Goal: Navigation & Orientation: Find specific page/section

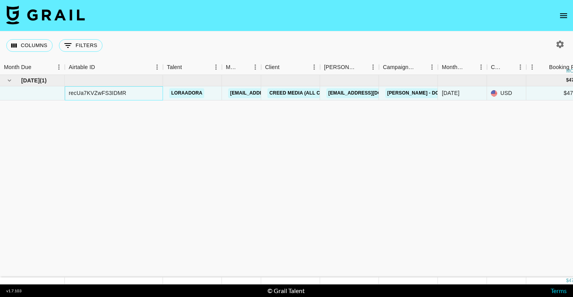
click at [97, 93] on div "recUa7KVZwFS3IDMR" at bounding box center [97, 93] width 57 height 8
copy div "recUa7KVZwFS3IDMR"
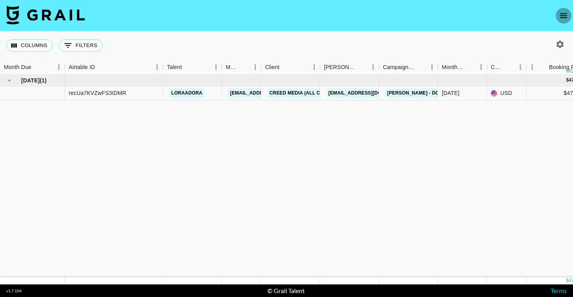
click at [562, 16] on icon "open drawer" at bounding box center [563, 15] width 9 height 9
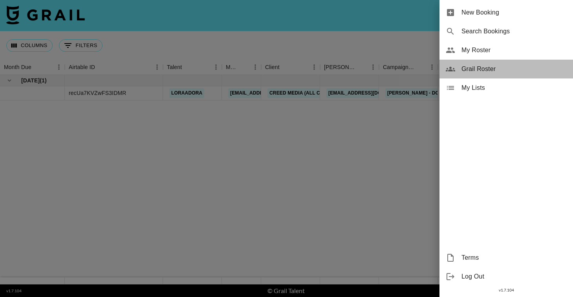
click at [484, 71] on span "Grail Roster" at bounding box center [514, 68] width 105 height 9
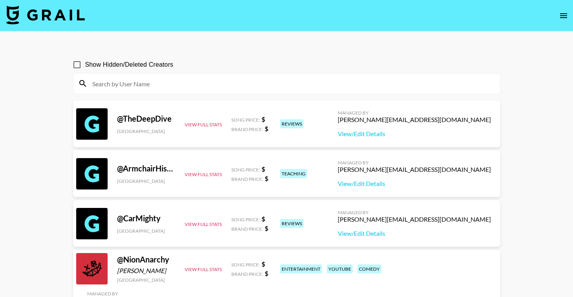
click at [146, 84] on input at bounding box center [292, 83] width 408 height 13
click at [564, 17] on icon "open drawer" at bounding box center [563, 15] width 7 height 5
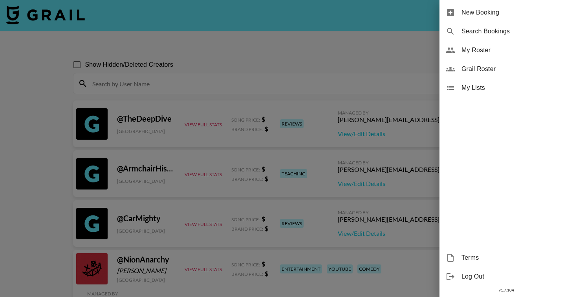
click at [337, 22] on div at bounding box center [286, 148] width 573 height 297
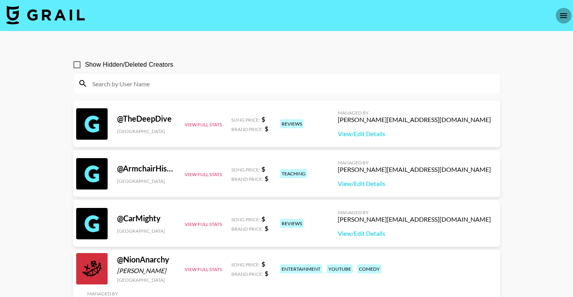
click at [563, 15] on icon "open drawer" at bounding box center [563, 15] width 9 height 9
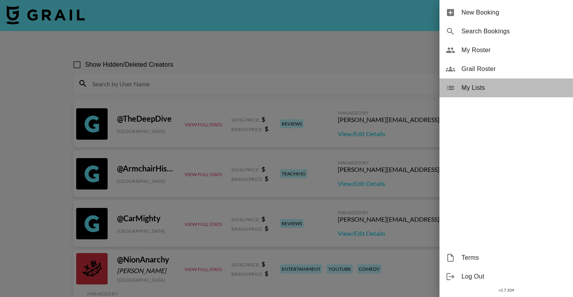
click at [469, 87] on span "My Lists" at bounding box center [514, 87] width 105 height 9
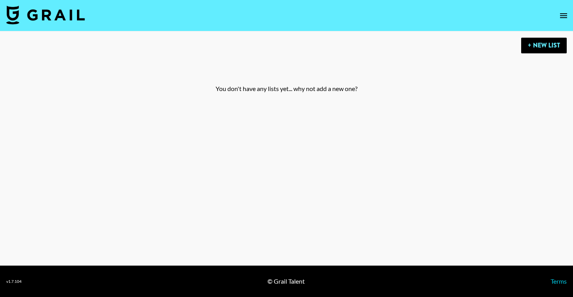
click at [562, 17] on icon "open drawer" at bounding box center [563, 15] width 7 height 5
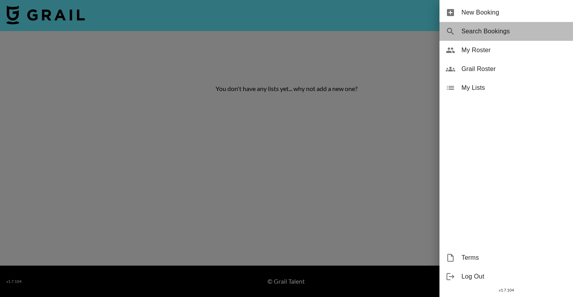
click at [506, 34] on span "Search Bookings" at bounding box center [514, 31] width 105 height 9
select select "id"
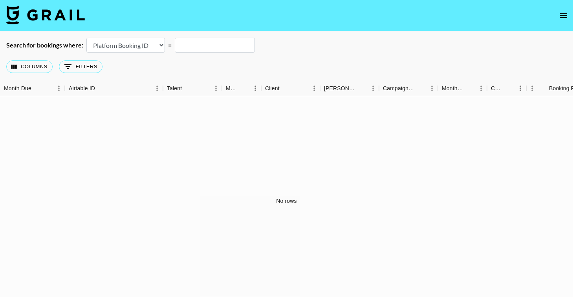
click at [555, 18] on nav at bounding box center [286, 15] width 573 height 31
click at [560, 18] on icon "open drawer" at bounding box center [563, 15] width 9 height 9
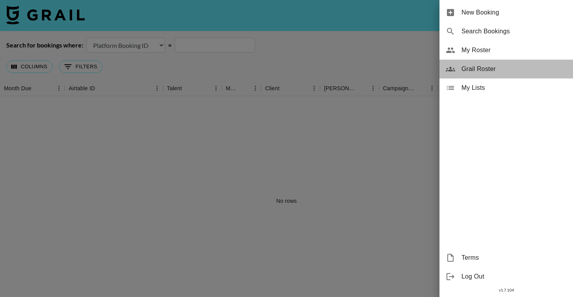
click at [492, 69] on span "Grail Roster" at bounding box center [514, 68] width 105 height 9
